Goal: Task Accomplishment & Management: Use online tool/utility

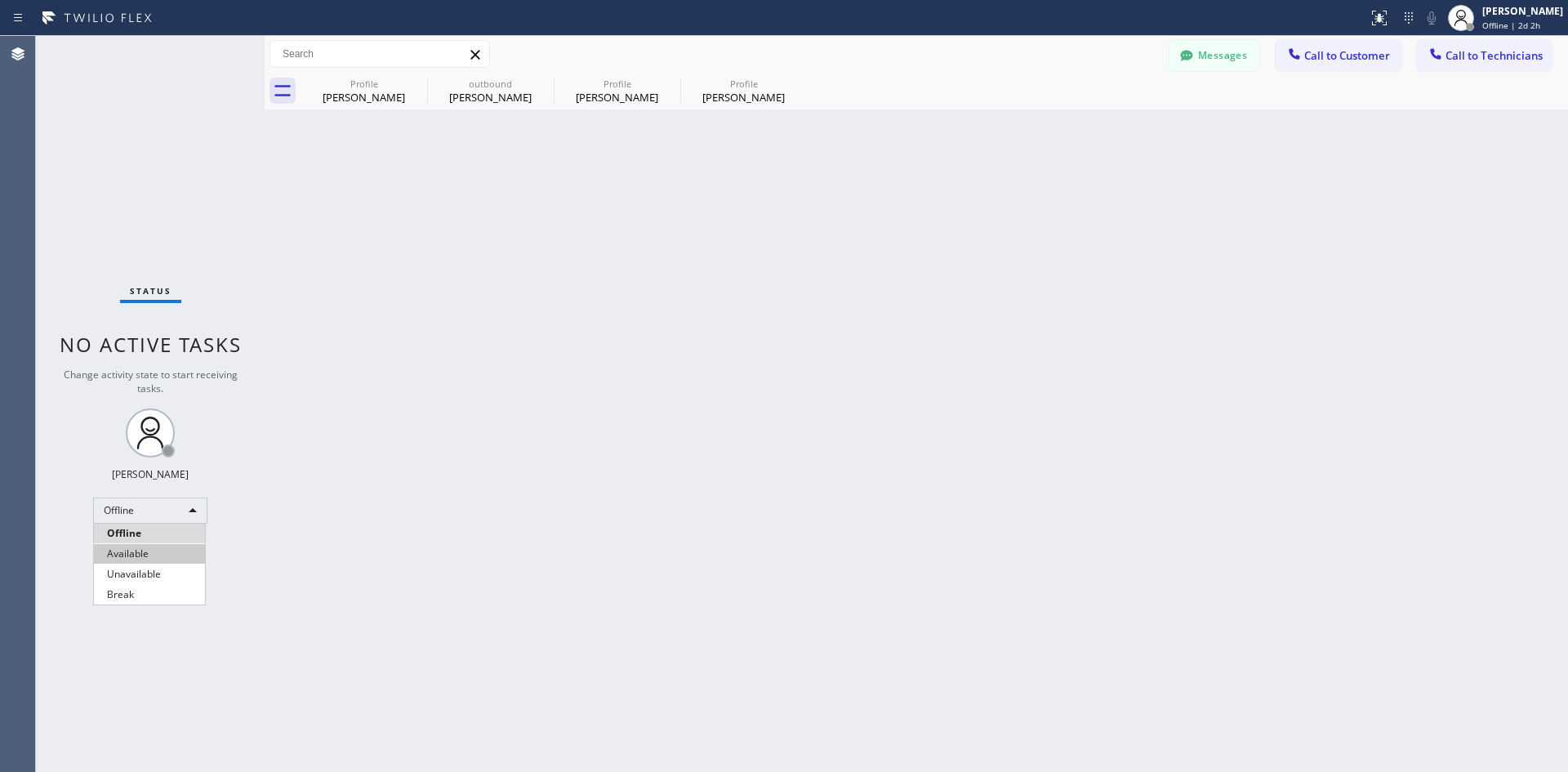
click at [165, 547] on li "Available" at bounding box center [150, 554] width 111 height 20
click at [1351, 43] on button "Call to Customer" at bounding box center [1338, 56] width 125 height 31
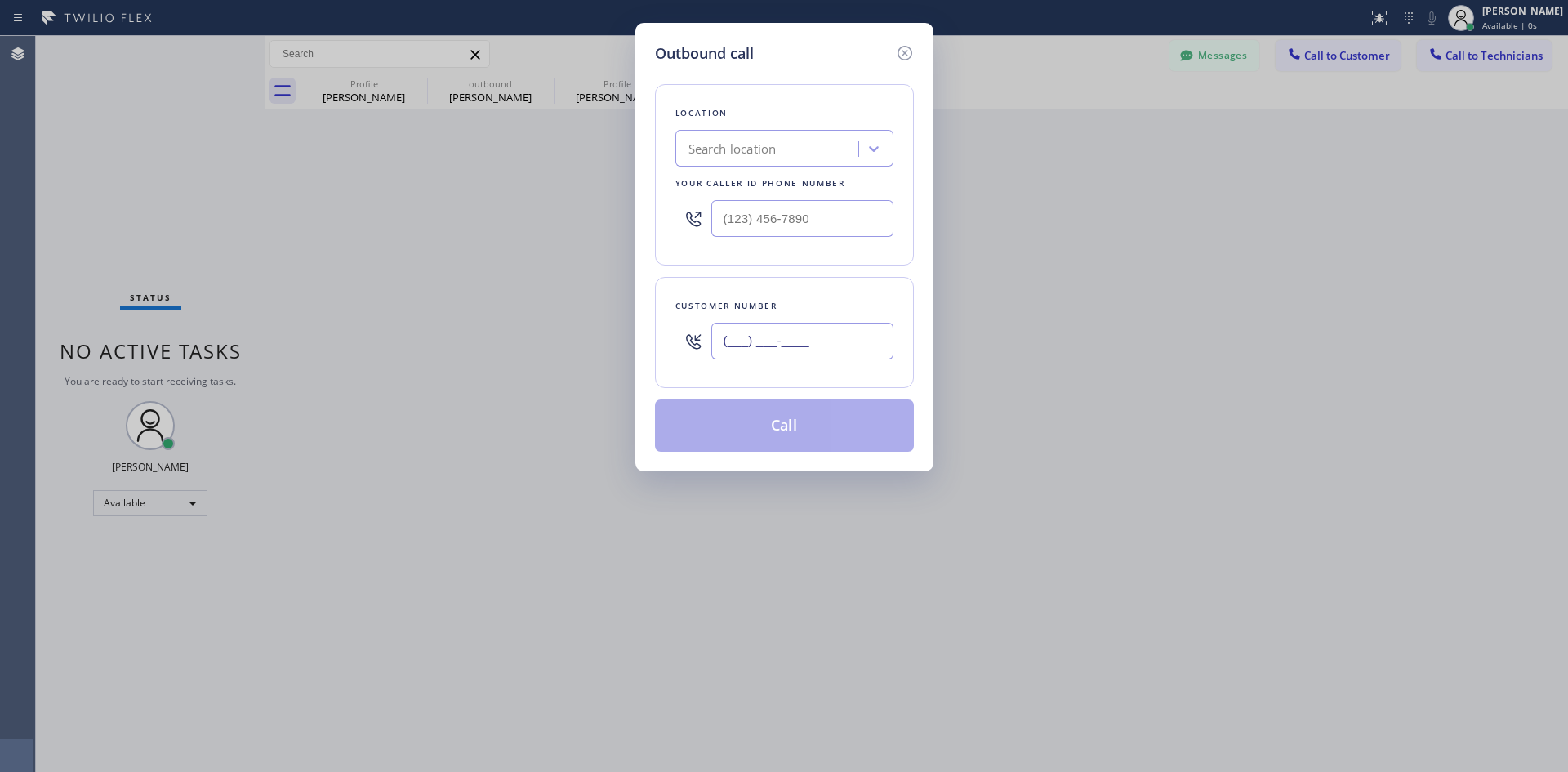
click at [753, 335] on input "(___) ___-____" at bounding box center [802, 341] width 182 height 36
paste input "949) 836-2796"
type input "[PHONE_NUMBER]"
click at [727, 158] on div "Search location" at bounding box center [732, 149] width 88 height 19
paste input "Electricians Service Team"
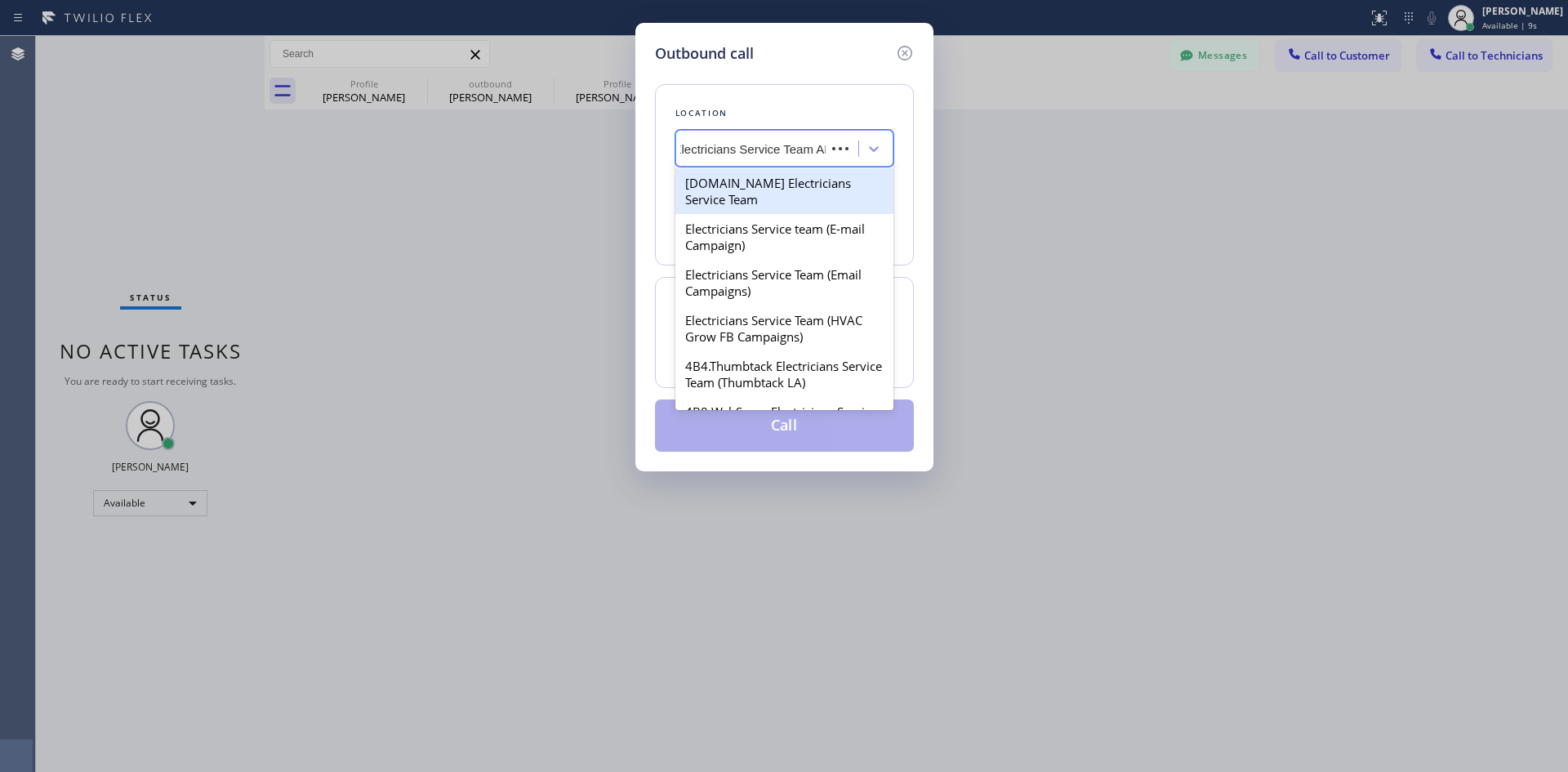
type input "Electricians Service Team ANA"
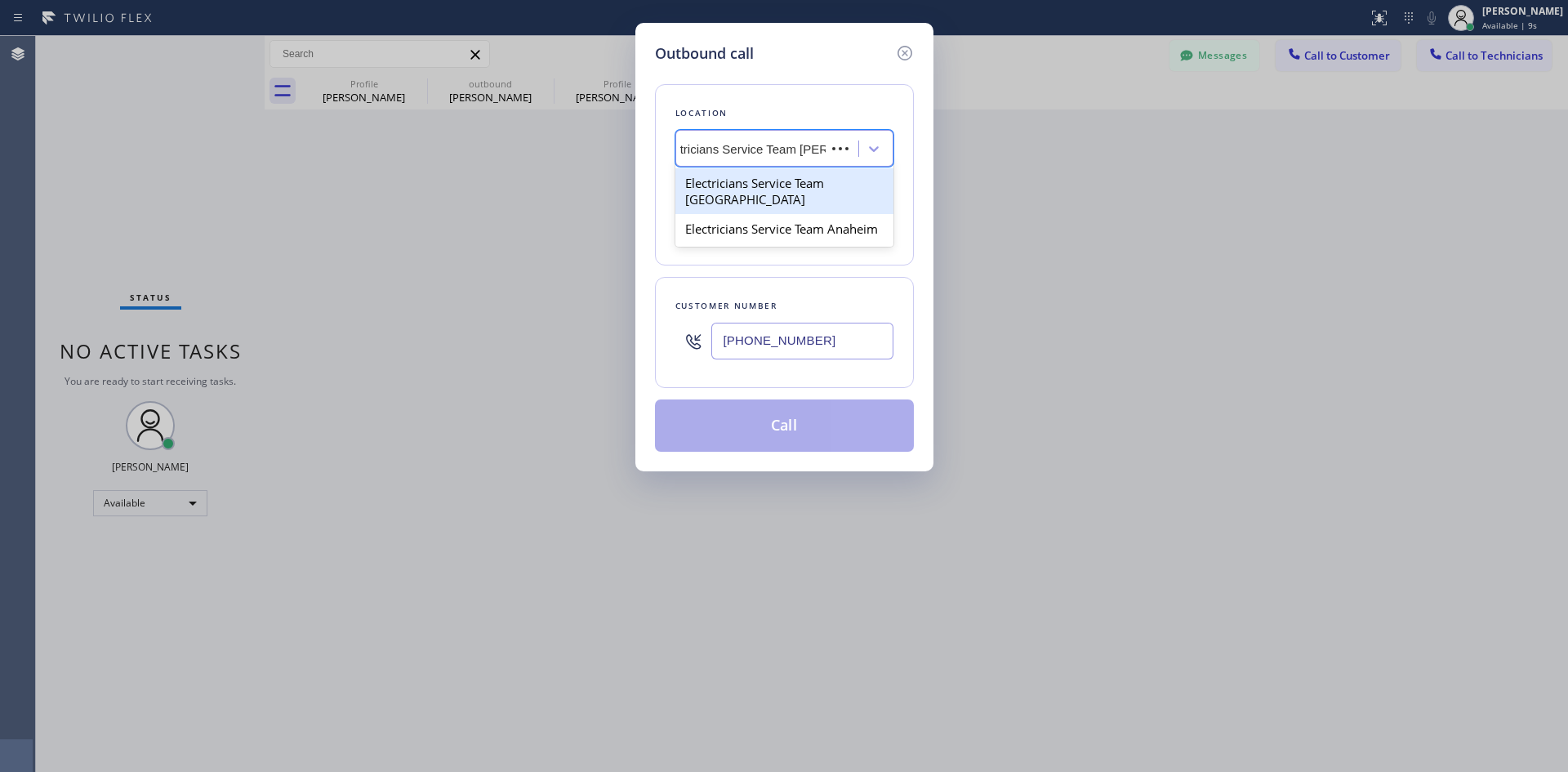
scroll to position [0, 8]
click at [829, 180] on div "Electricians Service Team Anaheim" at bounding box center [784, 183] width 218 height 29
type input "[PHONE_NUMBER]"
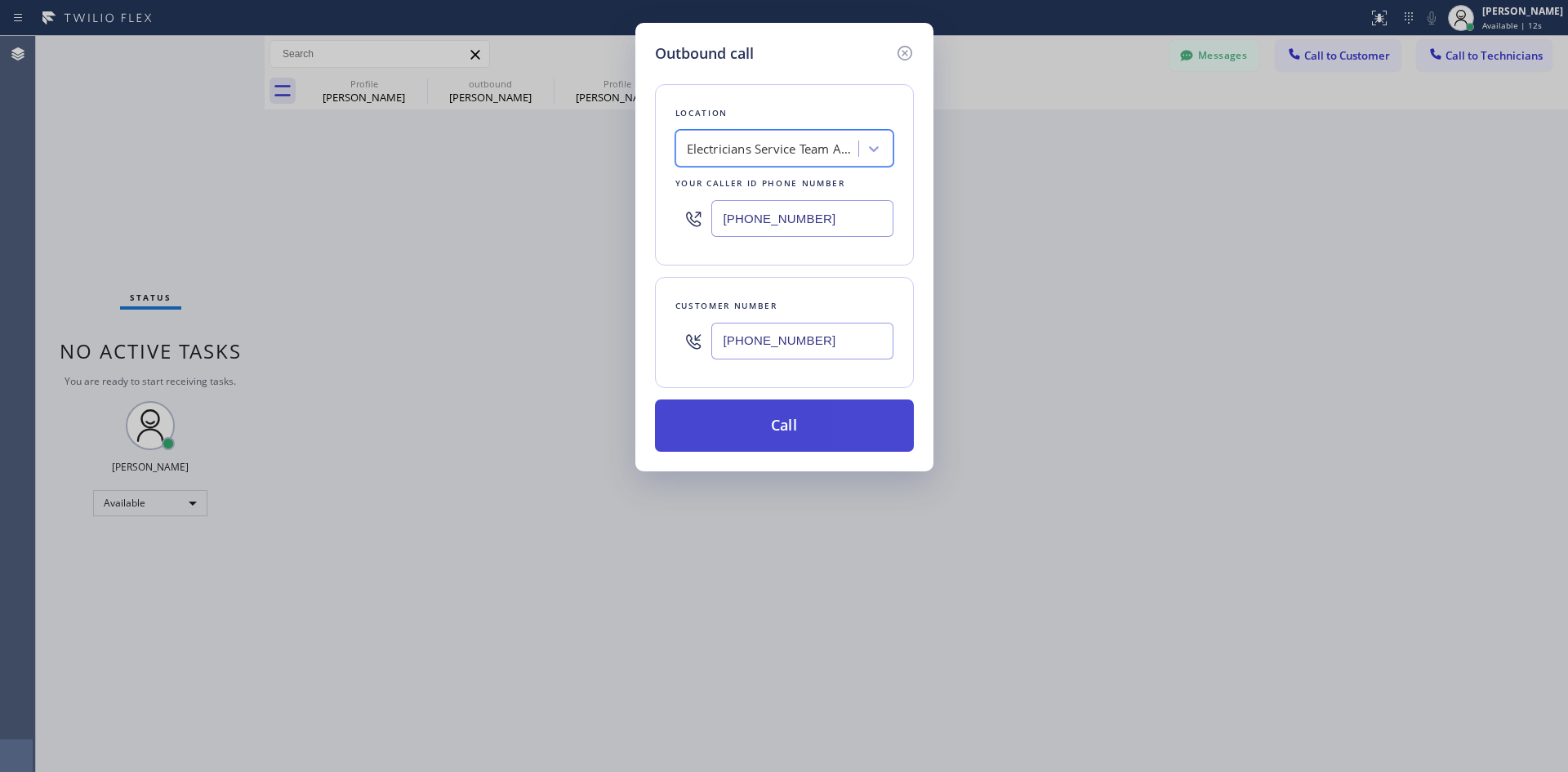
click at [809, 407] on button "Call" at bounding box center [785, 425] width 259 height 52
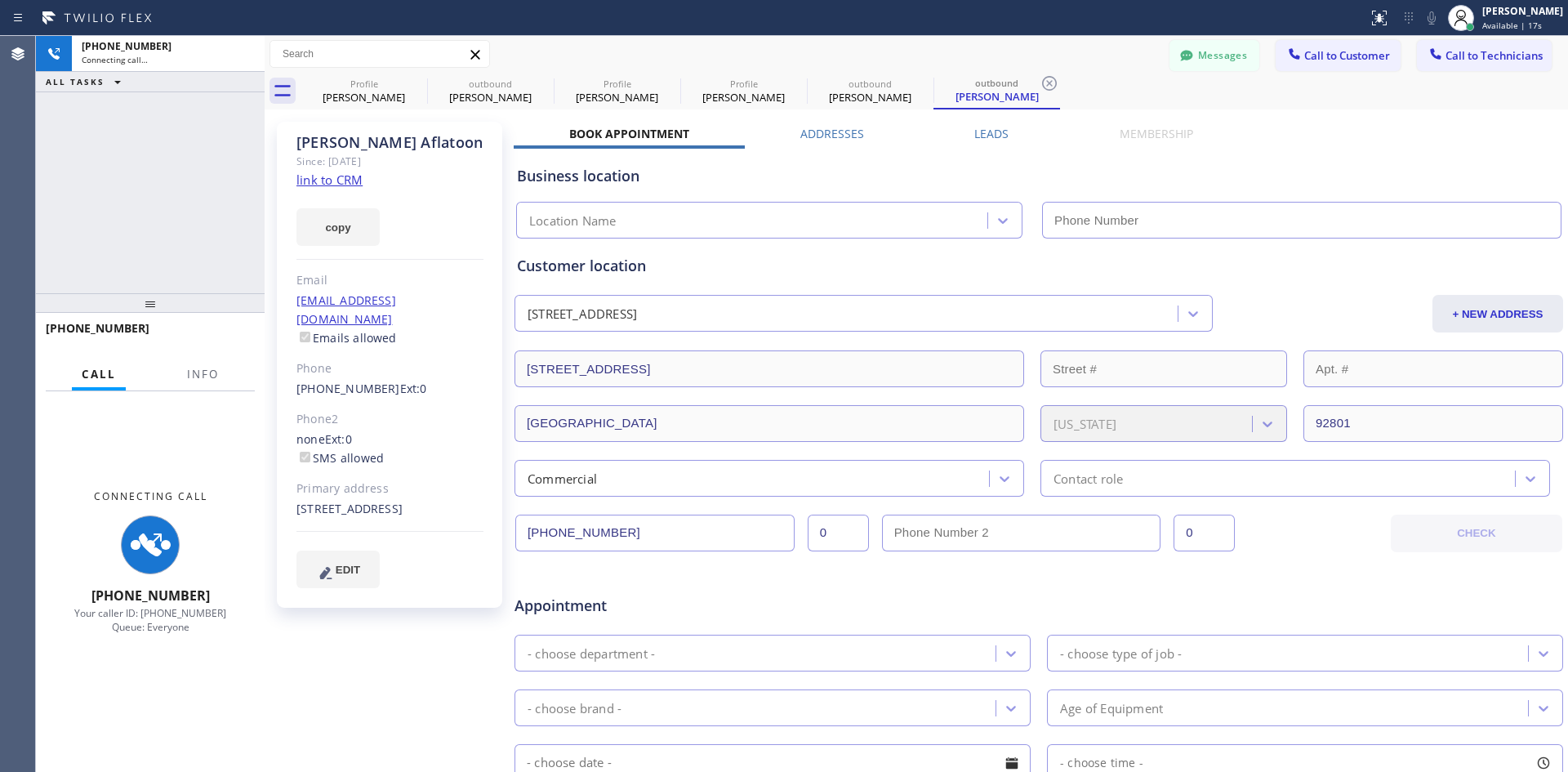
type input "[PHONE_NUMBER]"
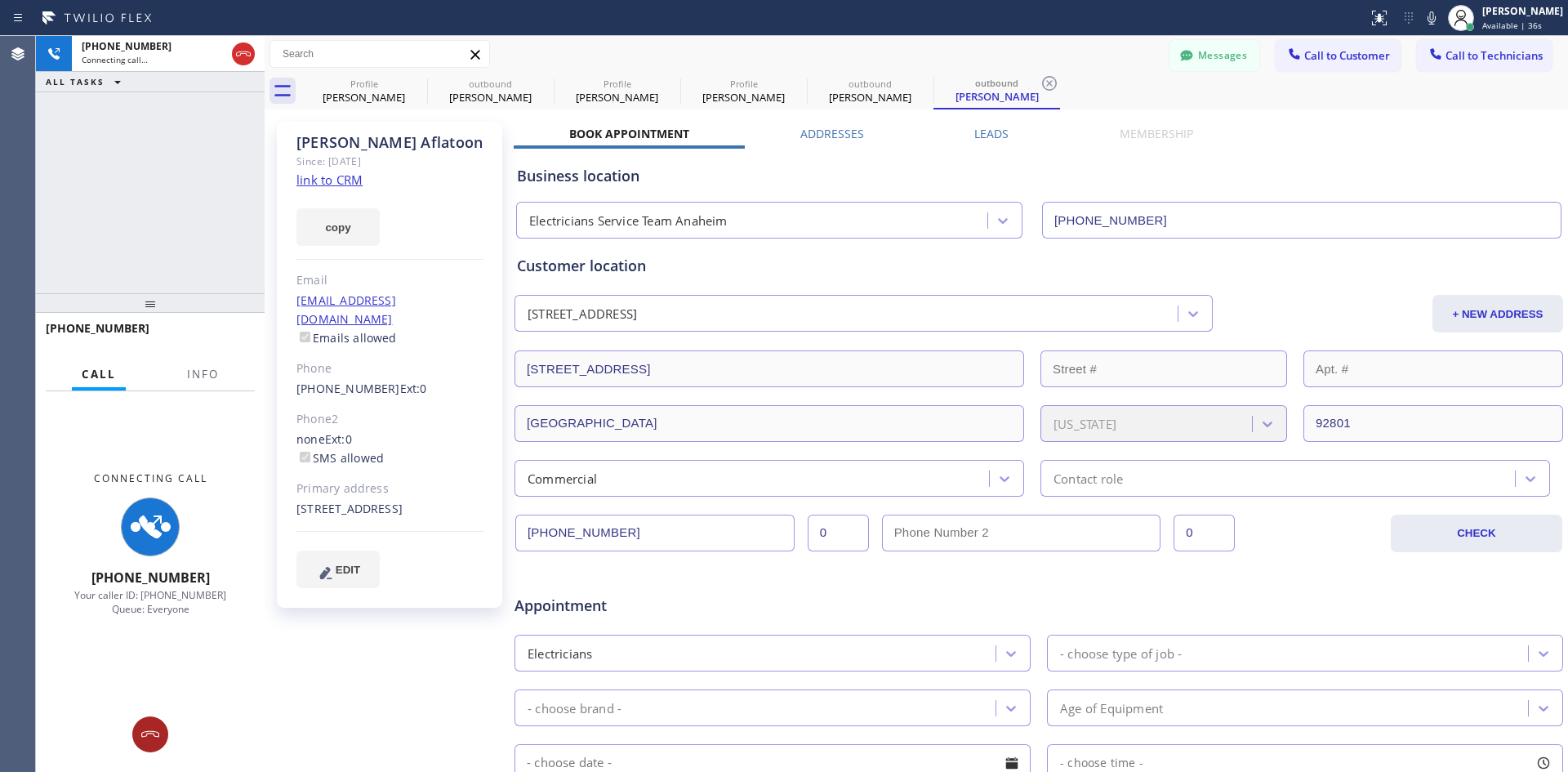
click at [150, 732] on icon at bounding box center [150, 735] width 20 height 20
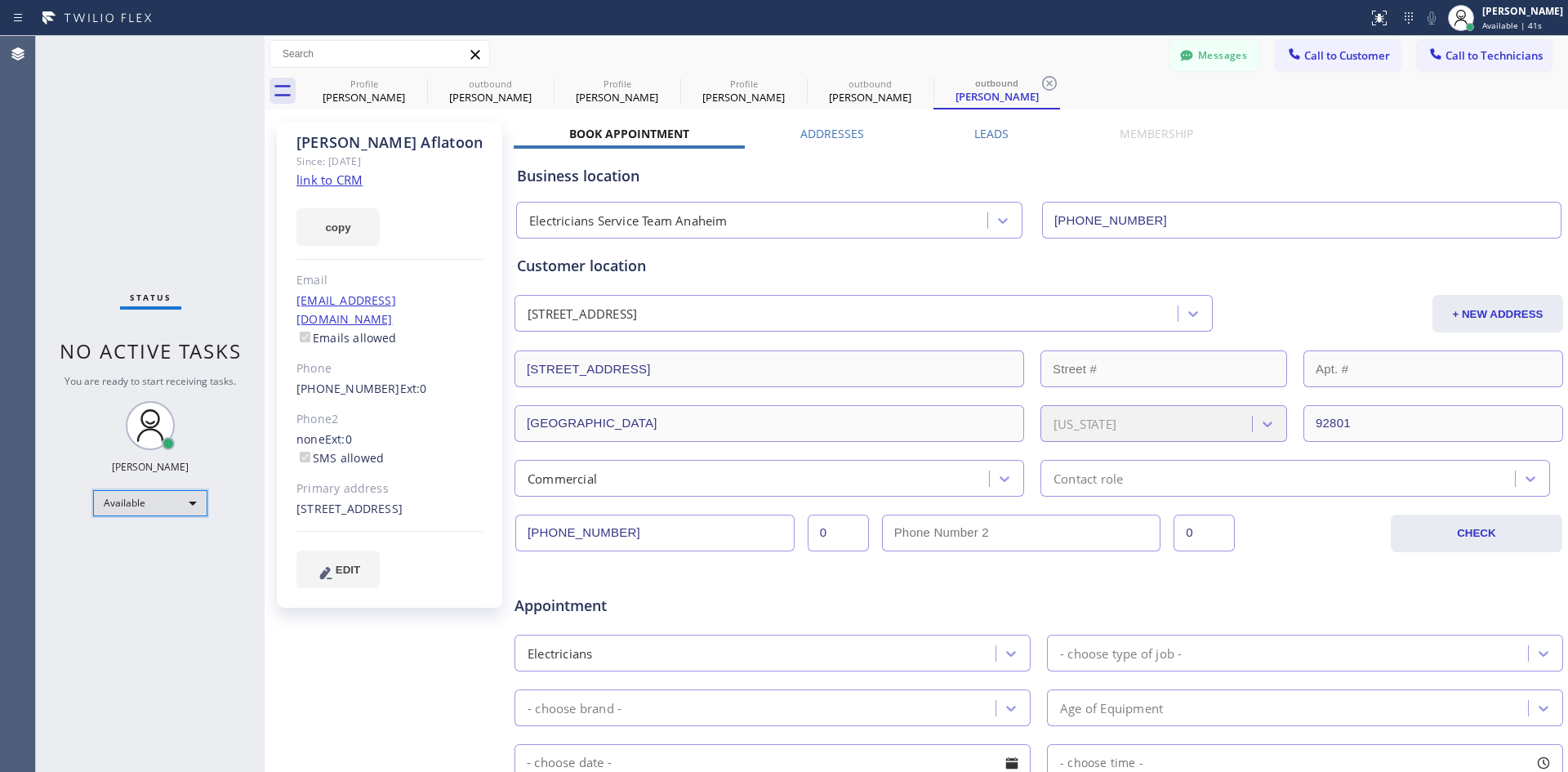
click at [145, 493] on div "Available" at bounding box center [150, 503] width 114 height 26
click at [152, 522] on li "Offline" at bounding box center [150, 526] width 111 height 20
click at [477, 59] on icon at bounding box center [476, 55] width 20 height 20
click at [161, 120] on div "Status No active tasks Change activity state to start receiving tasks. [PERSON_…" at bounding box center [150, 403] width 229 height 736
click at [42, 15] on icon at bounding box center [97, 17] width 122 height 26
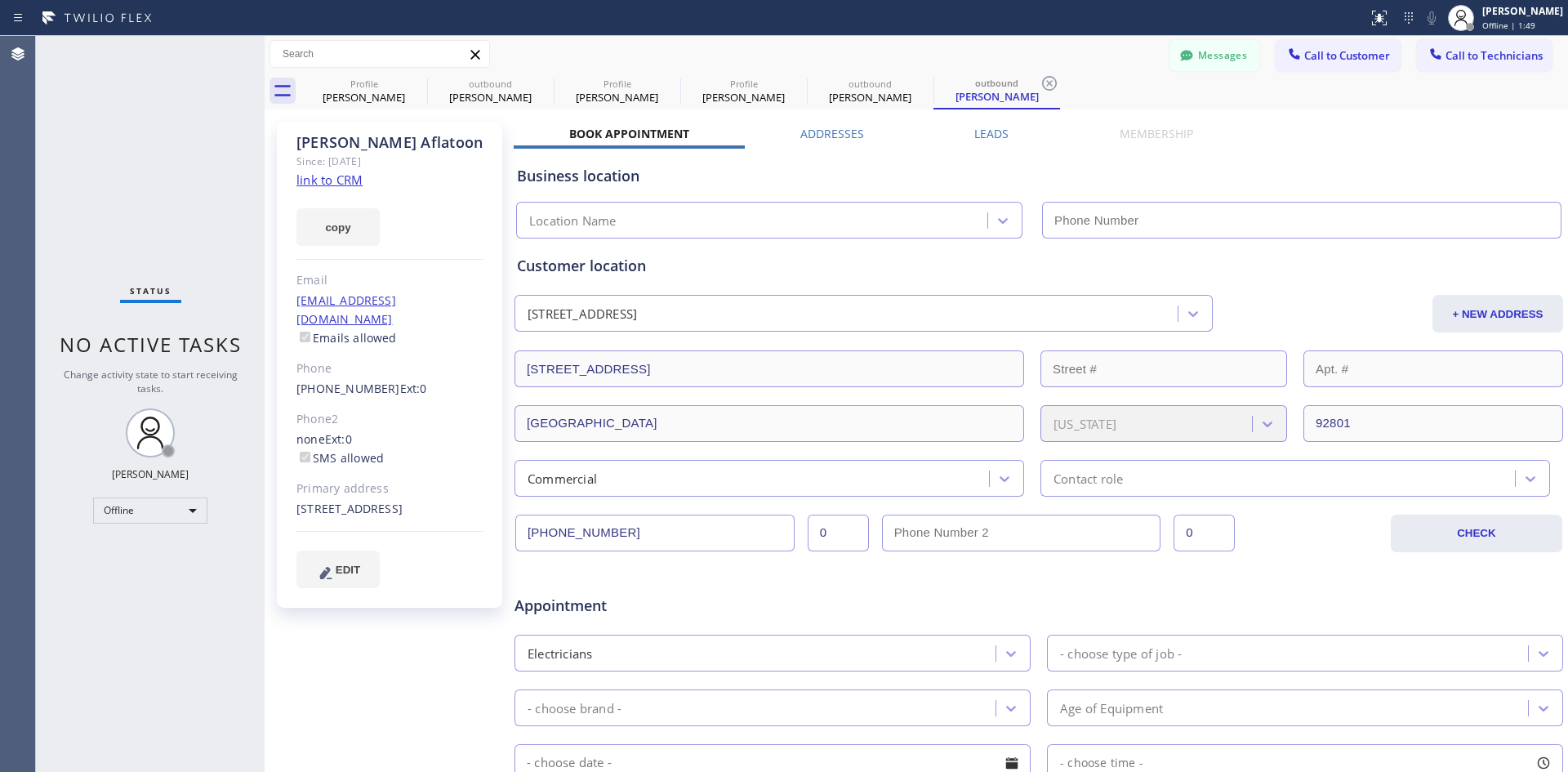
click at [51, 18] on icon at bounding box center [97, 18] width 108 height 13
click at [0, 12] on div "Status report No issues detected If you experience an issue, please download th…" at bounding box center [784, 17] width 1568 height 36
click at [12, 17] on icon at bounding box center [18, 18] width 20 height 20
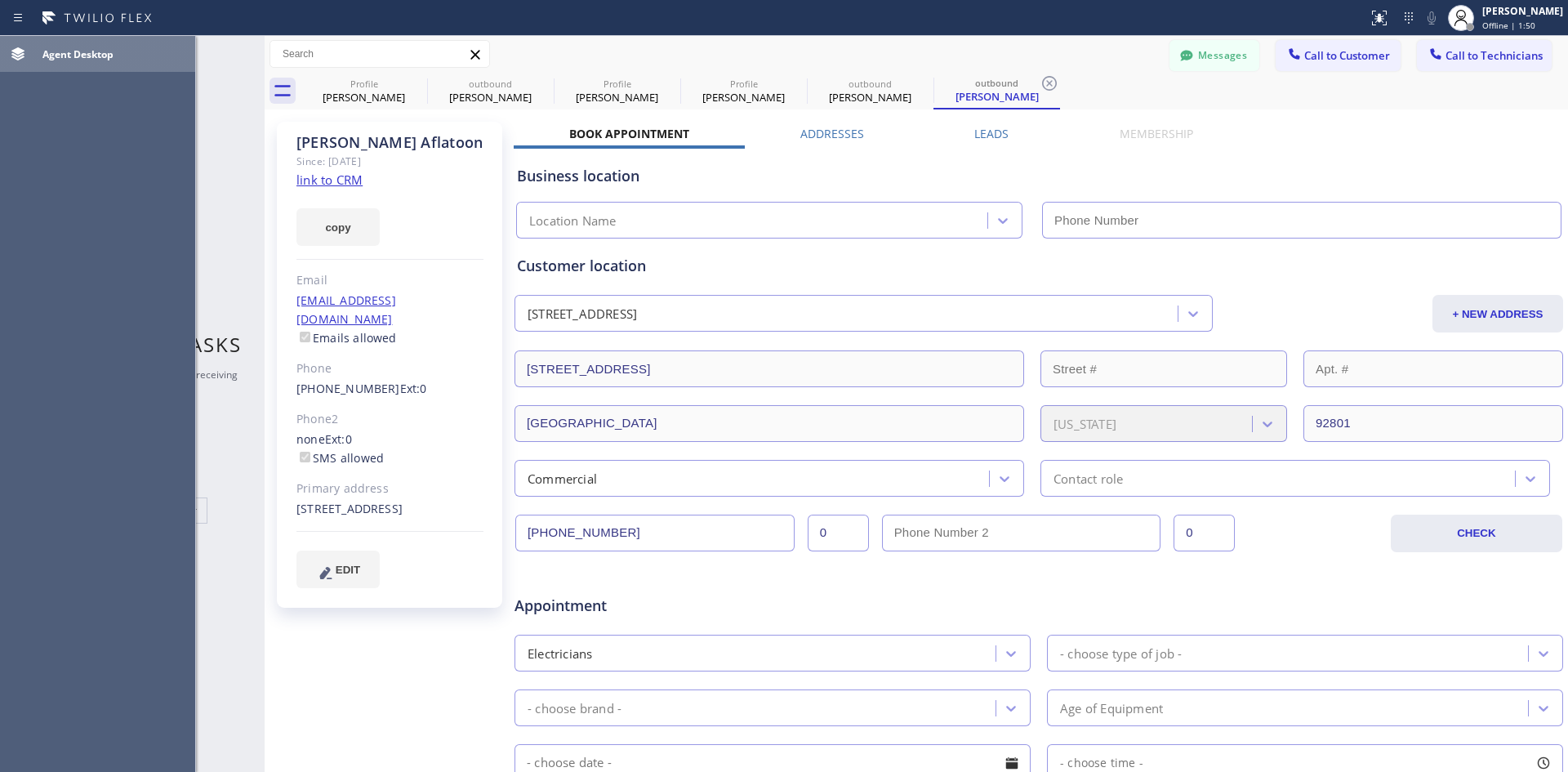
click at [79, 63] on div "Agent Desktop" at bounding box center [115, 55] width 160 height 27
click at [117, 69] on button "Agent Desktop" at bounding box center [98, 53] width 195 height 36
click at [59, 61] on div "Agent Desktop" at bounding box center [115, 55] width 160 height 27
drag, startPoint x: 59, startPoint y: 61, endPoint x: 22, endPoint y: 57, distance: 37.2
click at [57, 61] on div "Agent Desktop" at bounding box center [115, 55] width 160 height 27
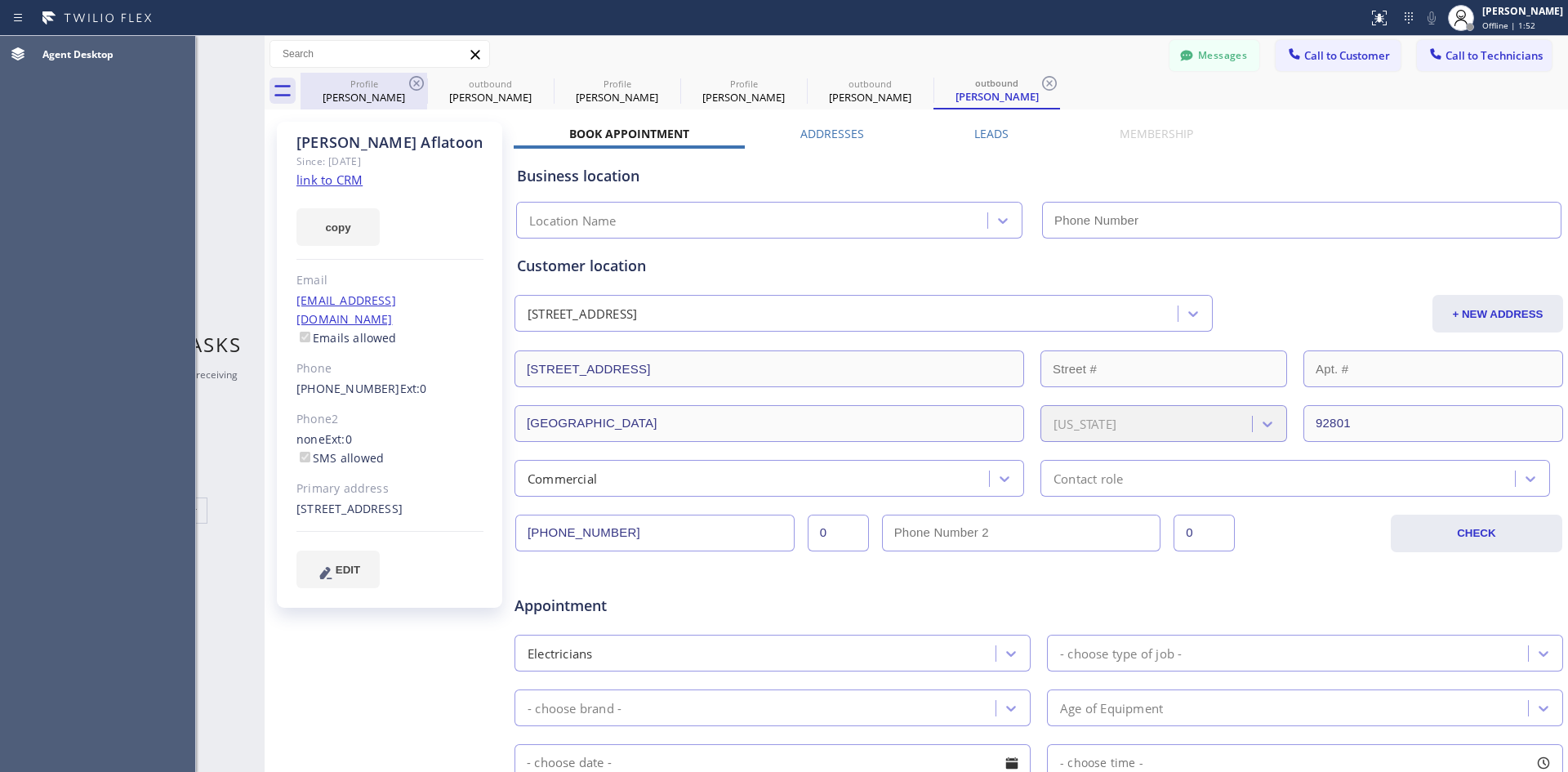
drag, startPoint x: 7, startPoint y: 52, endPoint x: 306, endPoint y: 94, distance: 301.9
click at [27, 52] on div at bounding box center [17, 54] width 36 height 20
drag, startPoint x: 1439, startPoint y: 96, endPoint x: 1511, endPoint y: 50, distance: 85.4
click at [1439, 95] on div "Profile [PERSON_NAME] outbound [PERSON_NAME] Profile [PERSON_NAME] Profile [PER…" at bounding box center [934, 91] width 1268 height 36
click at [1049, 74] on icon at bounding box center [1050, 84] width 20 height 20
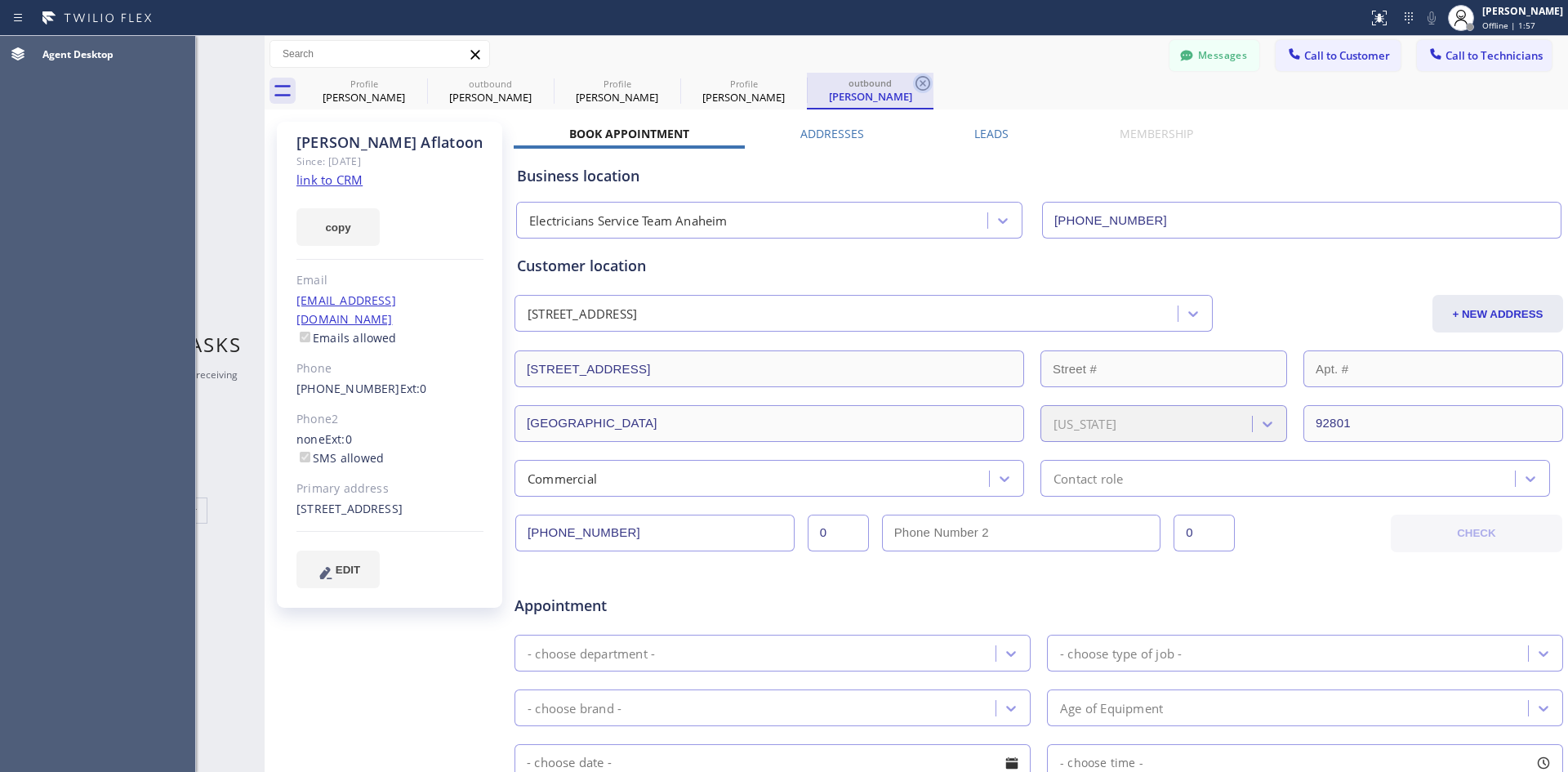
click at [924, 83] on icon at bounding box center [923, 84] width 20 height 20
type input "[PHONE_NUMBER]"
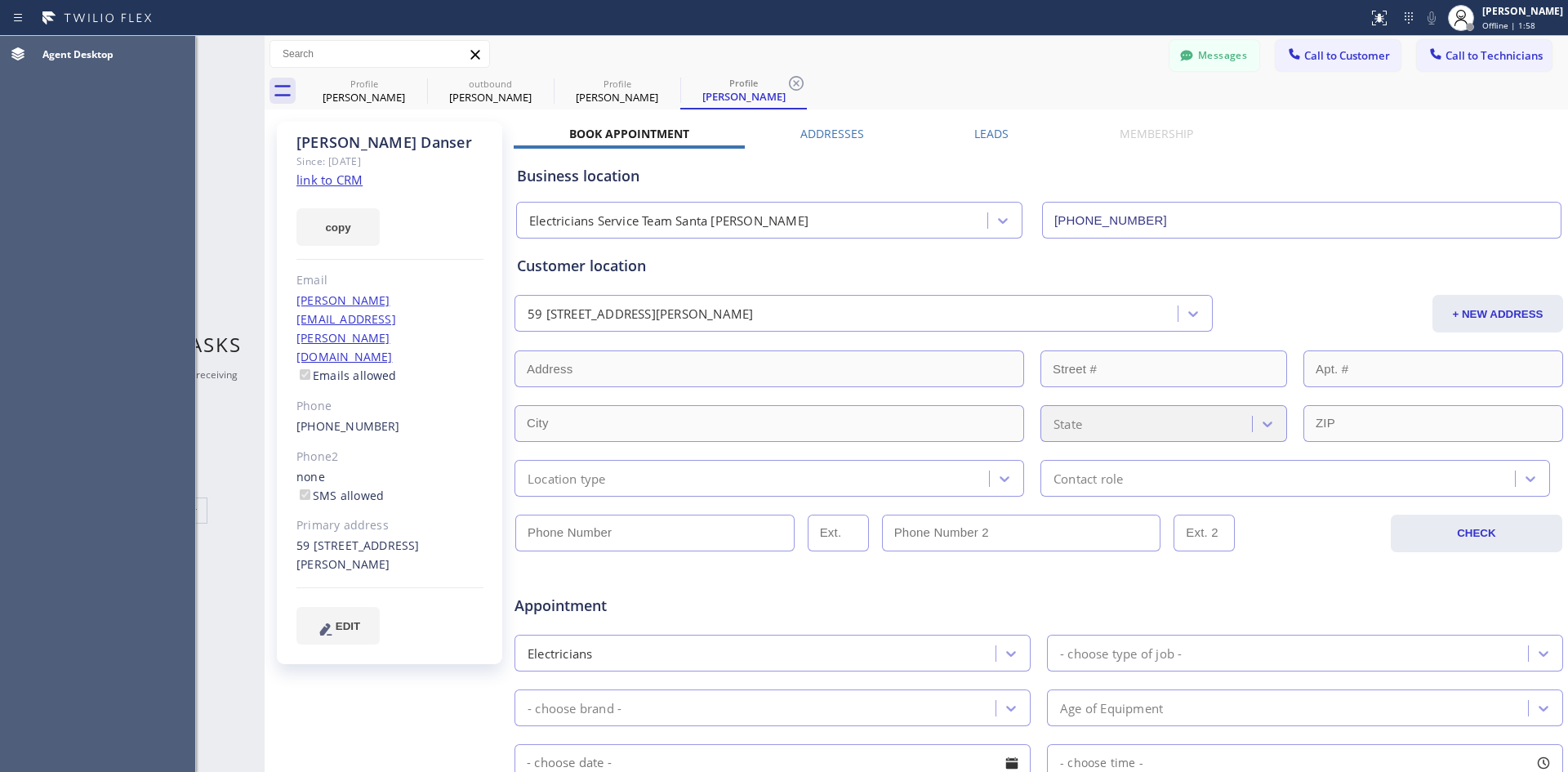
click at [802, 89] on icon at bounding box center [797, 84] width 20 height 20
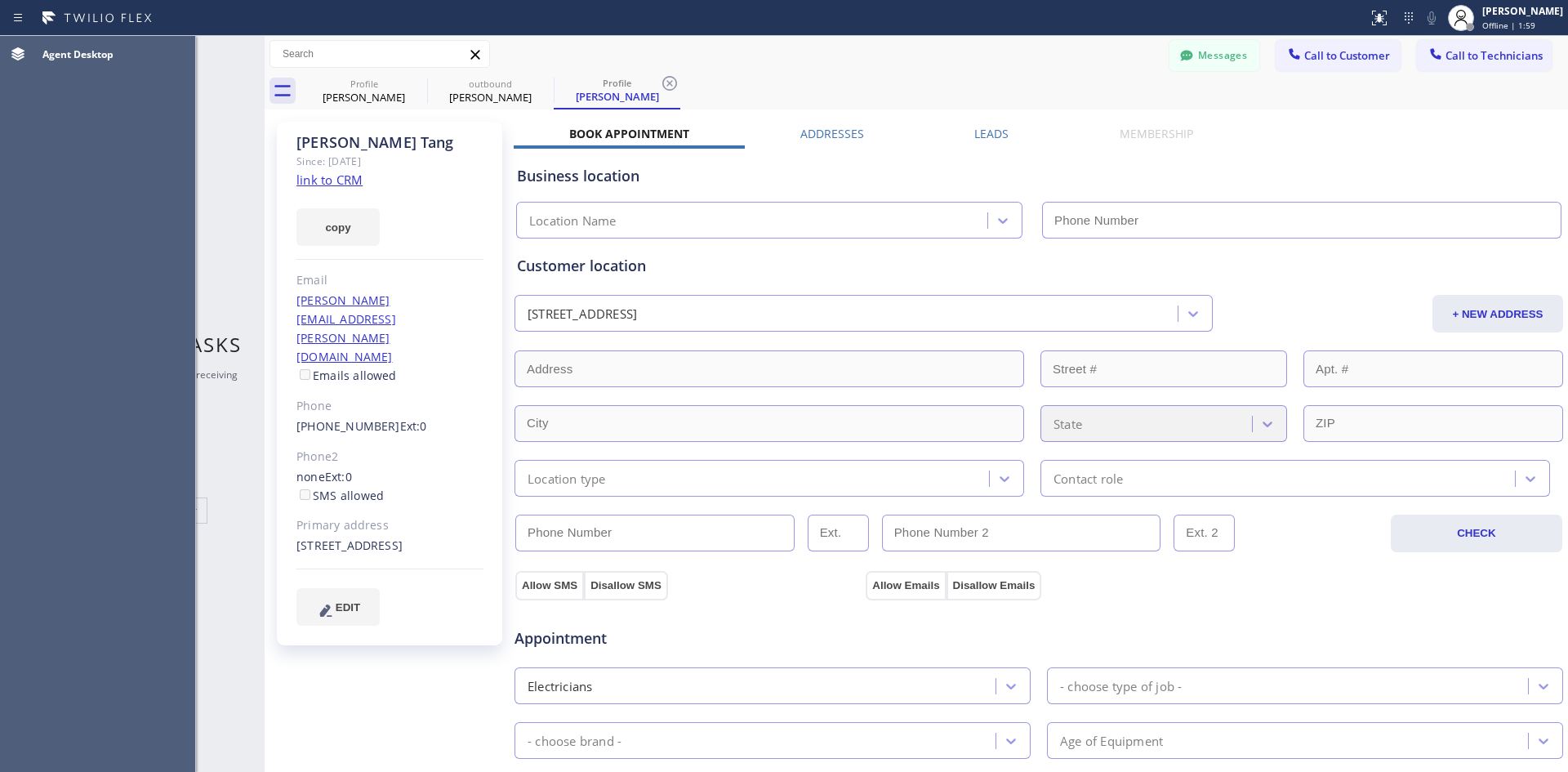
drag, startPoint x: 674, startPoint y: 82, endPoint x: 634, endPoint y: 82, distance: 40.0
click at [673, 82] on icon at bounding box center [670, 84] width 20 height 20
type input "[PHONE_NUMBER]"
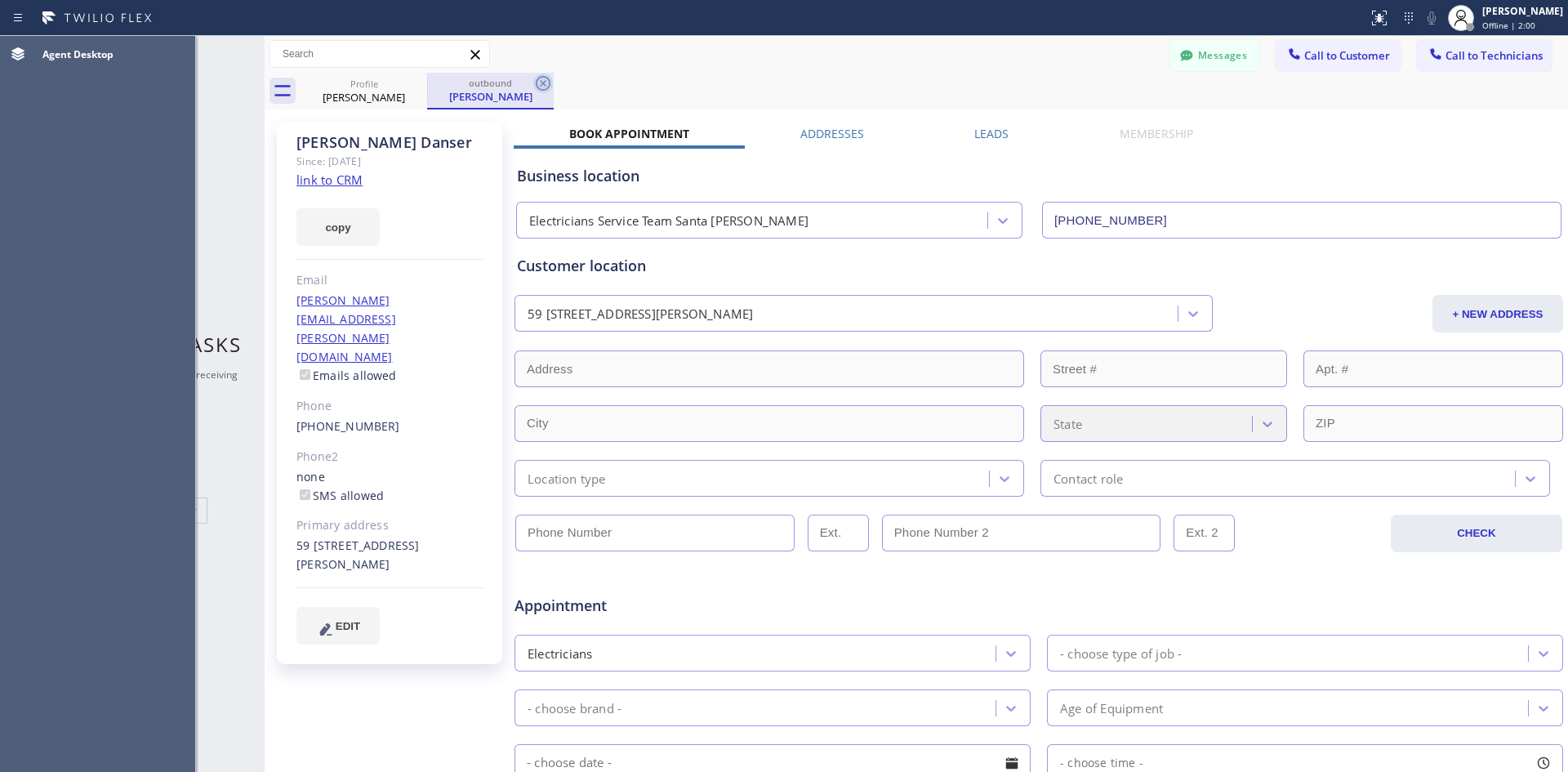
click at [538, 83] on icon at bounding box center [543, 84] width 20 height 20
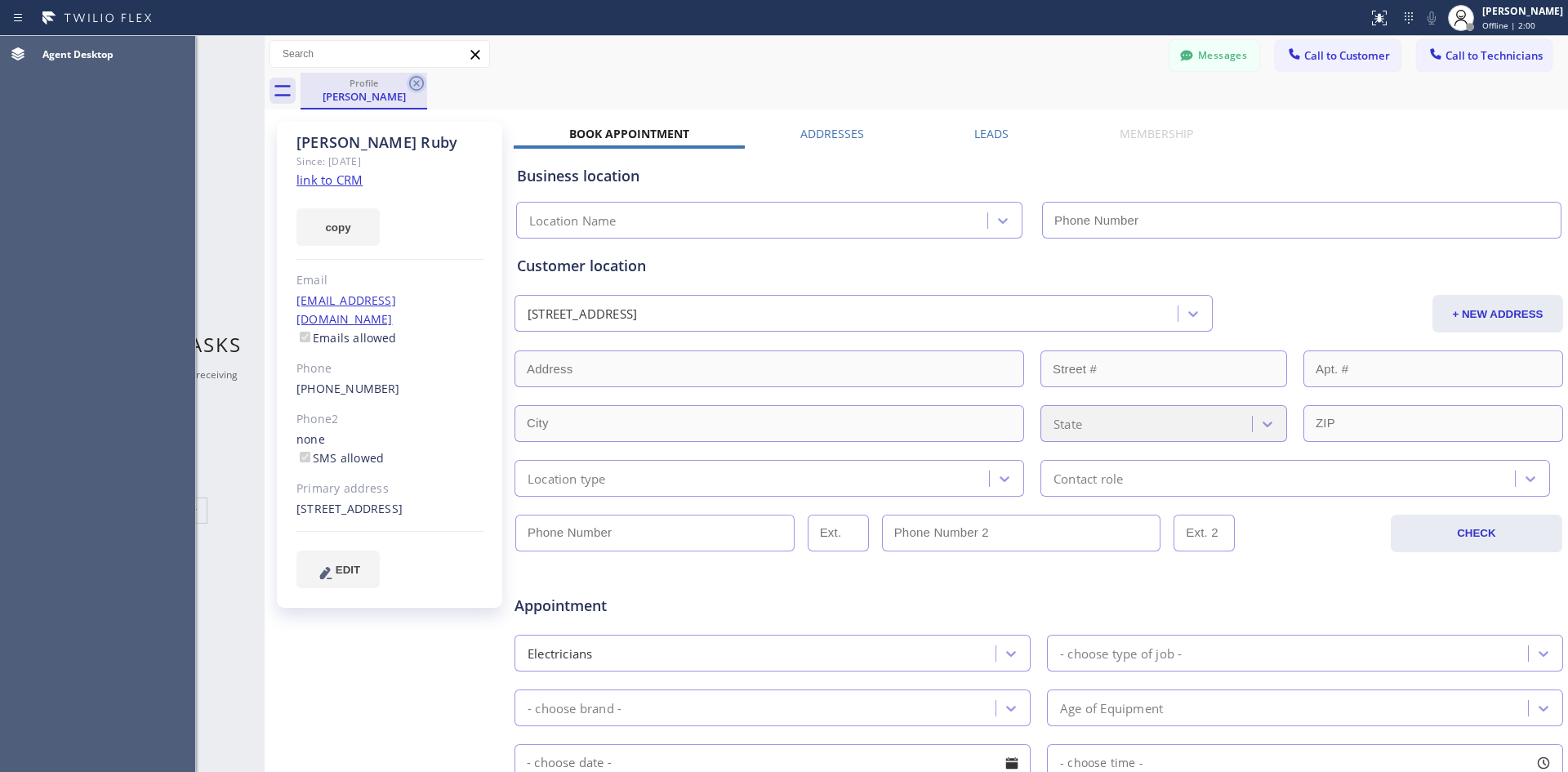
click at [421, 87] on icon at bounding box center [417, 83] width 15 height 15
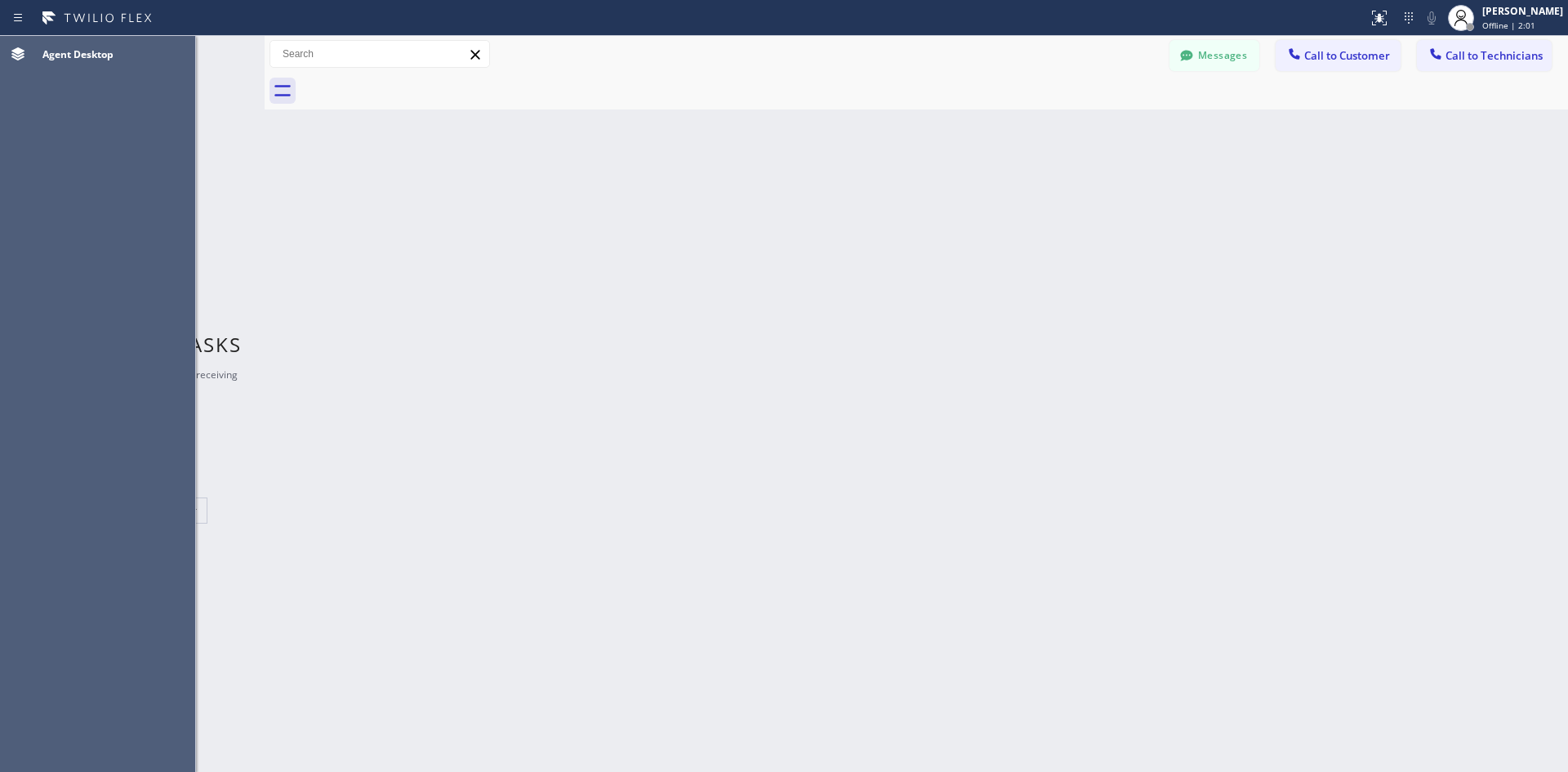
click at [473, 53] on icon at bounding box center [476, 55] width 20 height 20
click at [535, 293] on div "Back to Dashboard Change Sender ID Customers Technicians Select a contact Outbo…" at bounding box center [916, 403] width 1304 height 736
click at [4, 20] on div "Status report No issues detected If you experience an issue, please download th…" at bounding box center [784, 17] width 1568 height 36
click at [11, 19] on icon at bounding box center [18, 18] width 20 height 20
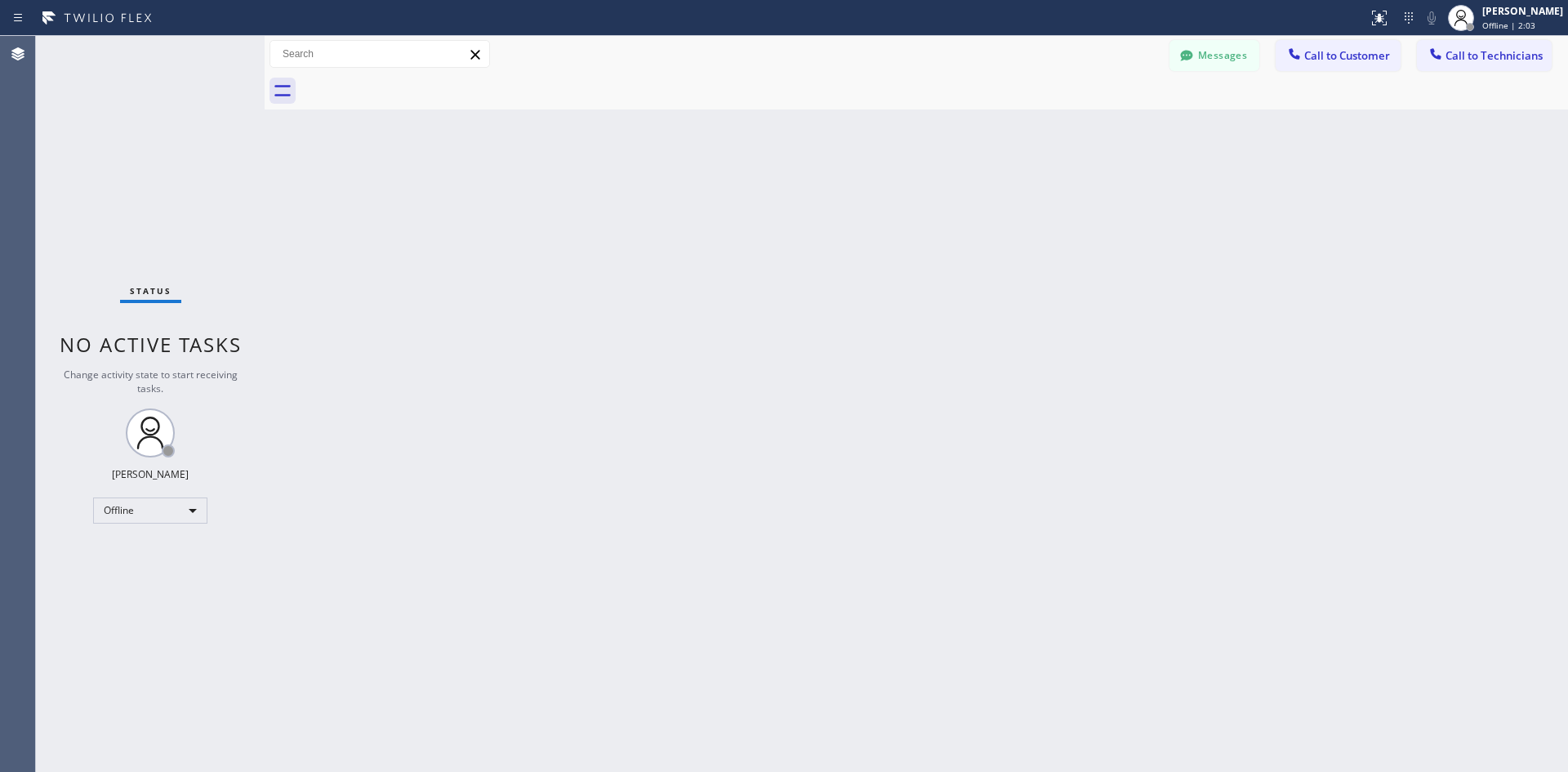
click at [774, 261] on div "Back to Dashboard Change Sender ID Customers Technicians Select a contact Outbo…" at bounding box center [916, 403] width 1304 height 736
